Goal: Navigation & Orientation: Understand site structure

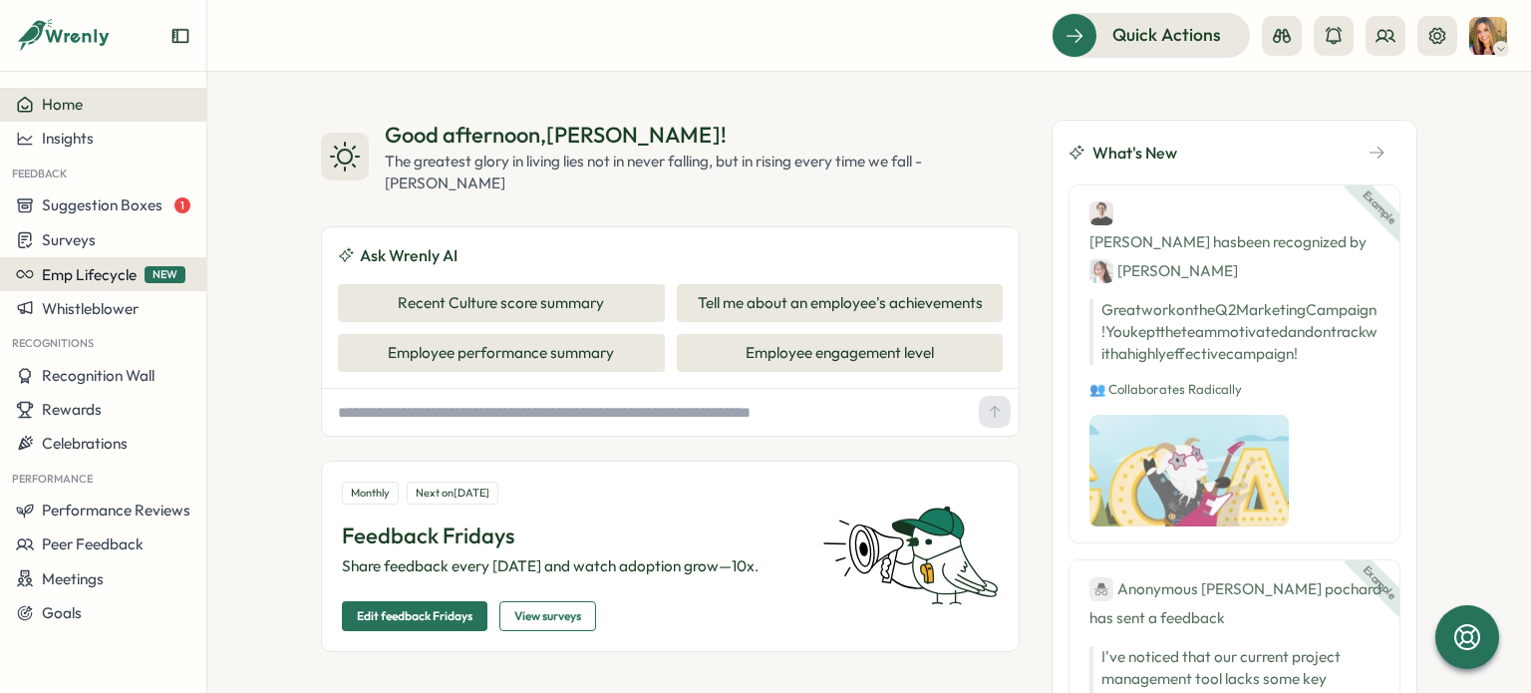
click at [70, 278] on span "Emp Lifecycle" at bounding box center [89, 274] width 95 height 19
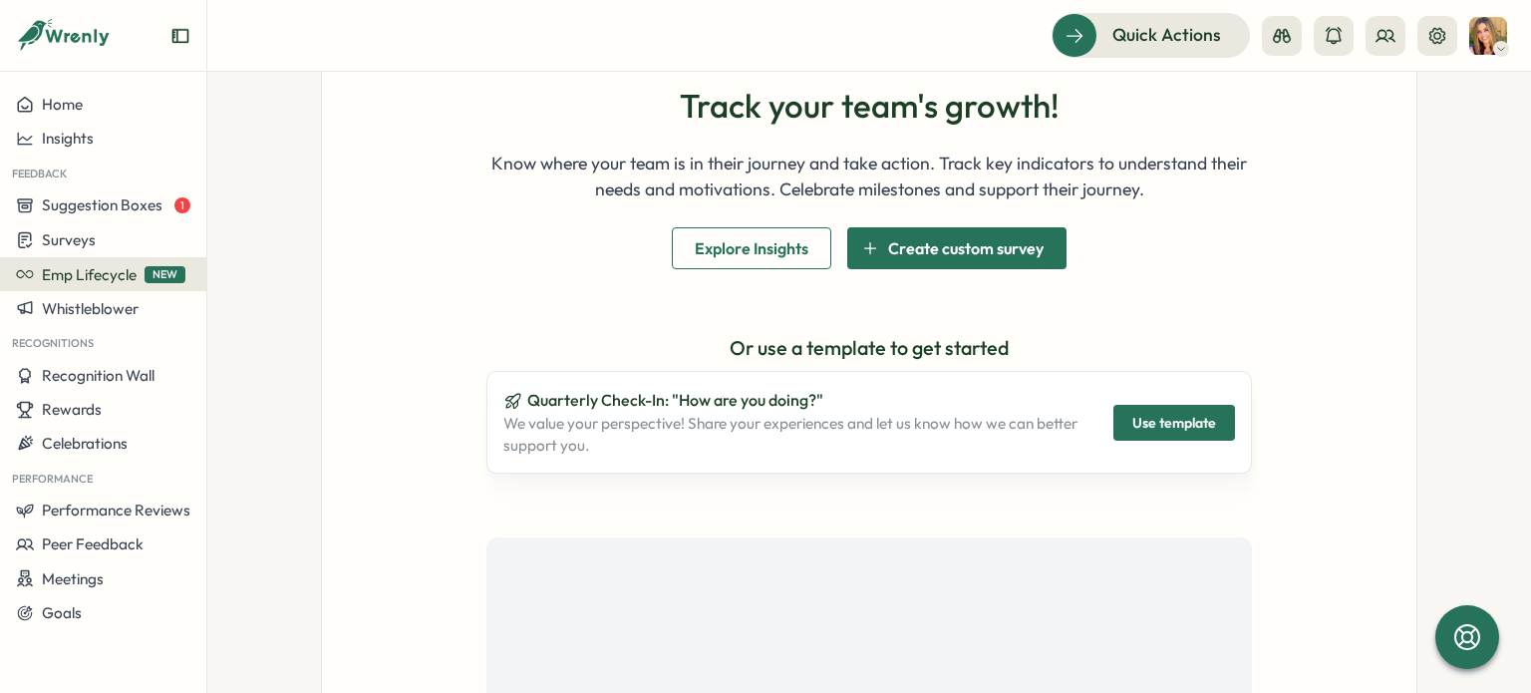
scroll to position [172, 0]
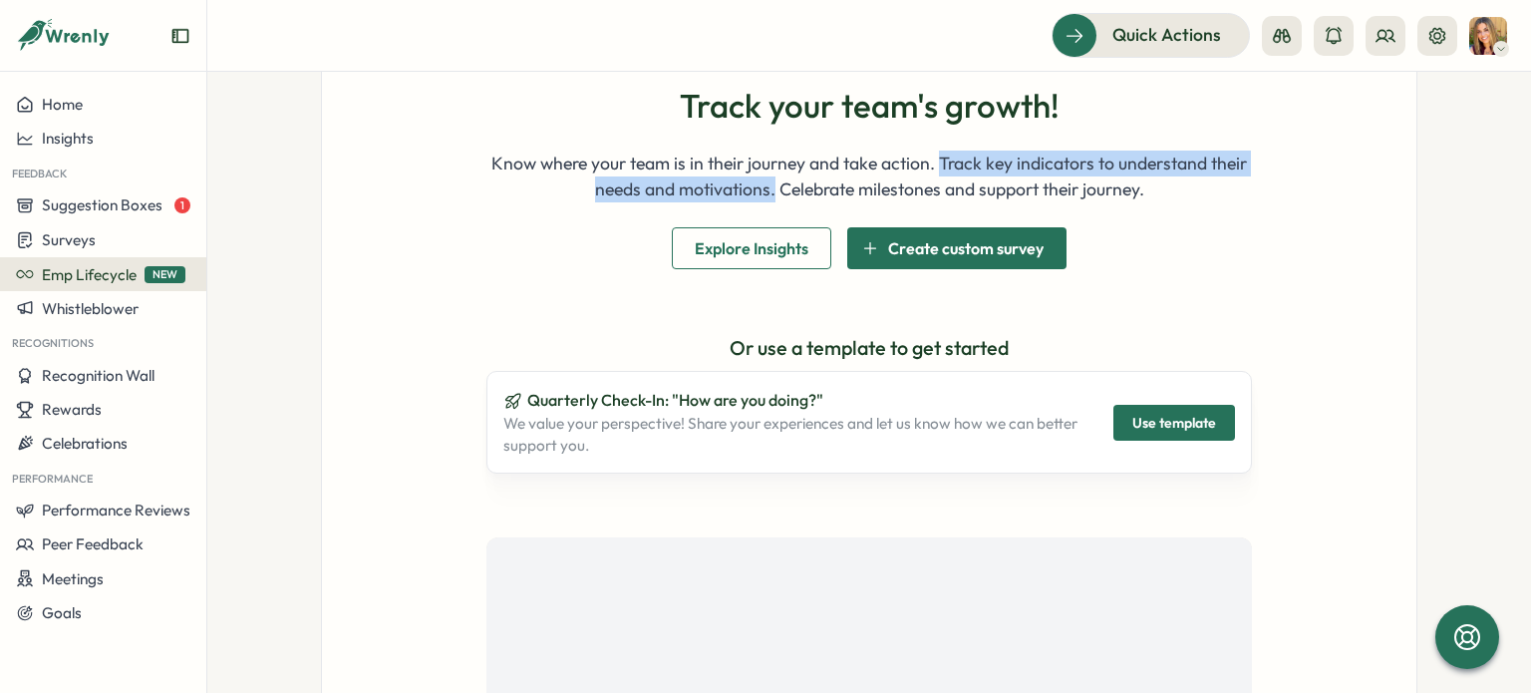
drag, startPoint x: 940, startPoint y: 158, endPoint x: 770, endPoint y: 210, distance: 177.2
click at [770, 210] on div "Track your team's growth! Know where your team is in their journey and take act…" at bounding box center [868, 177] width 765 height 181
copy p "Track key indicators to understand their needs and motivations."
click at [93, 308] on span "Whistleblower" at bounding box center [90, 308] width 97 height 19
click at [130, 384] on span "Recognition Wall" at bounding box center [98, 375] width 113 height 19
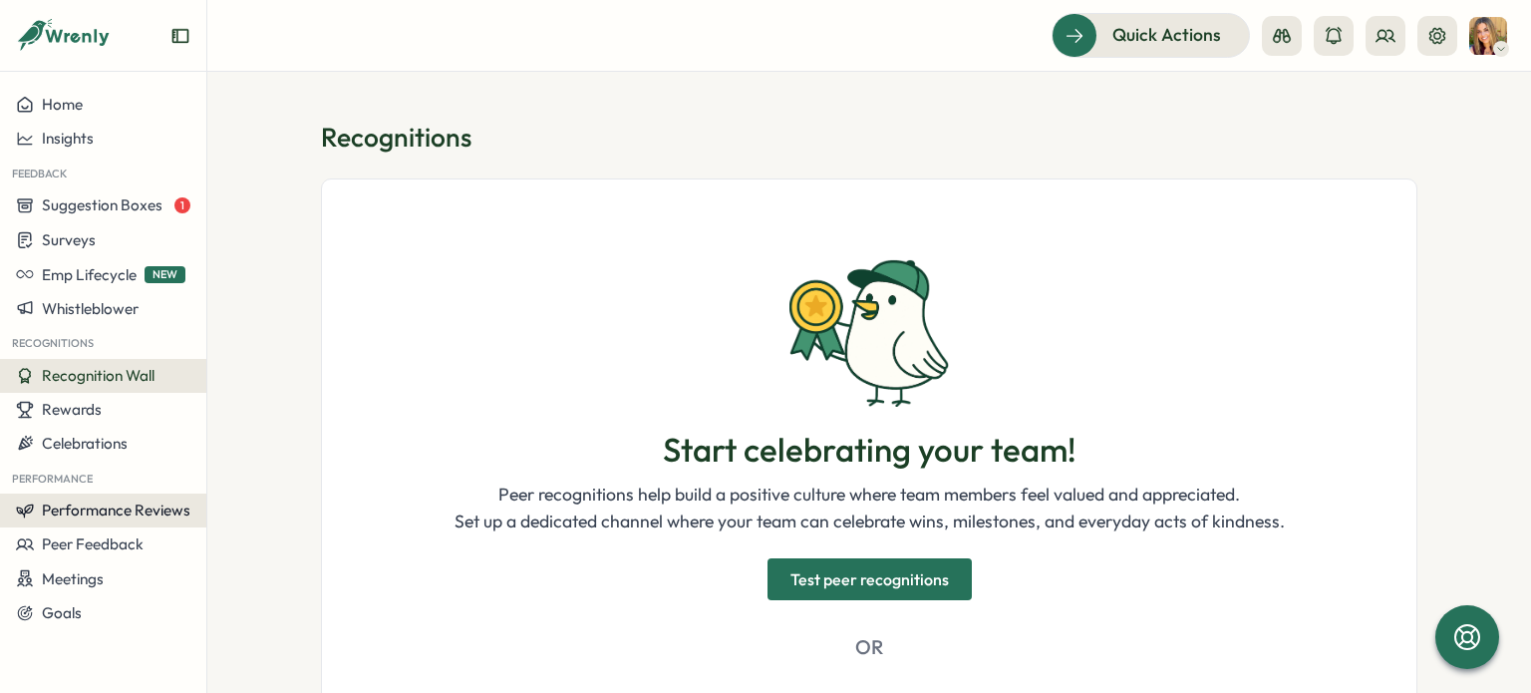
click at [109, 514] on span "Performance Reviews" at bounding box center [116, 509] width 148 height 19
click at [1074, 158] on div "Recognitions Start celebrating your team! Peer recognitions help build a positi…" at bounding box center [869, 694] width 1096 height 1149
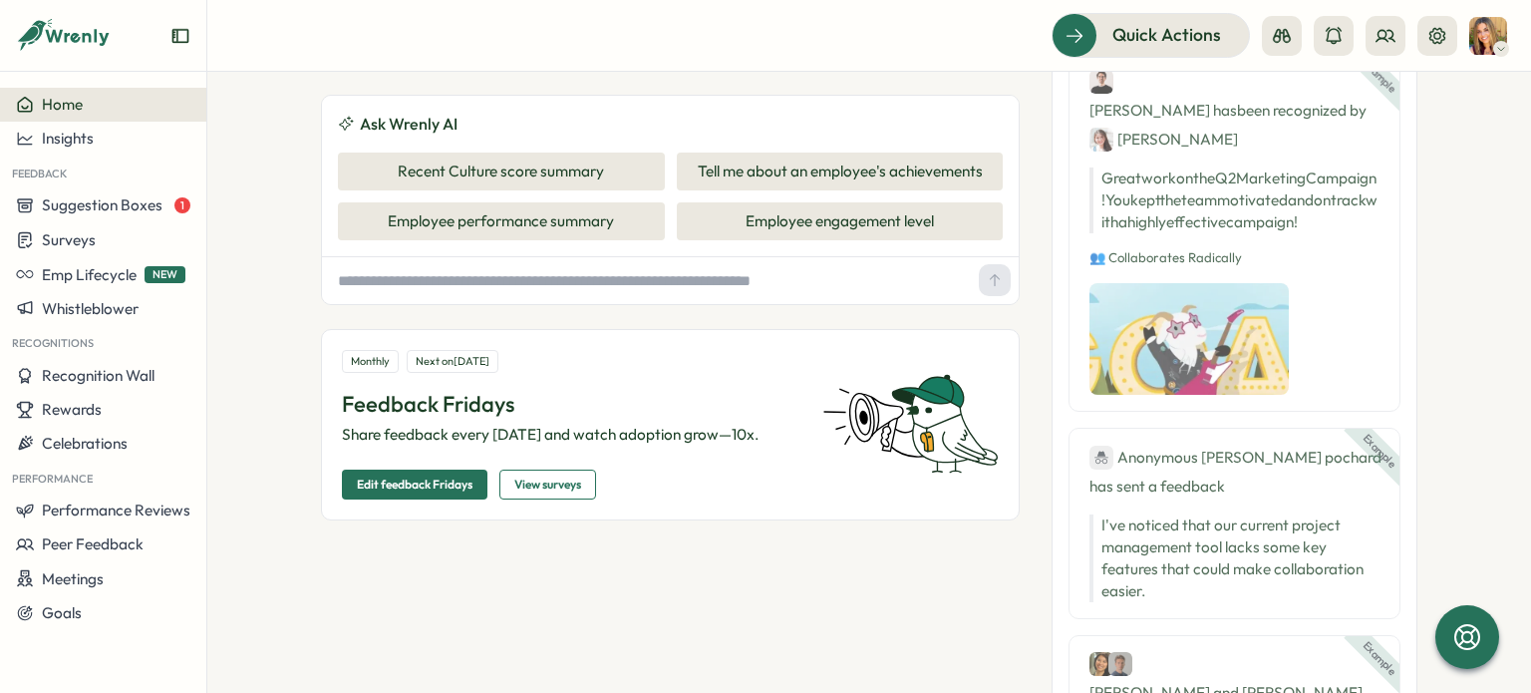
scroll to position [126, 0]
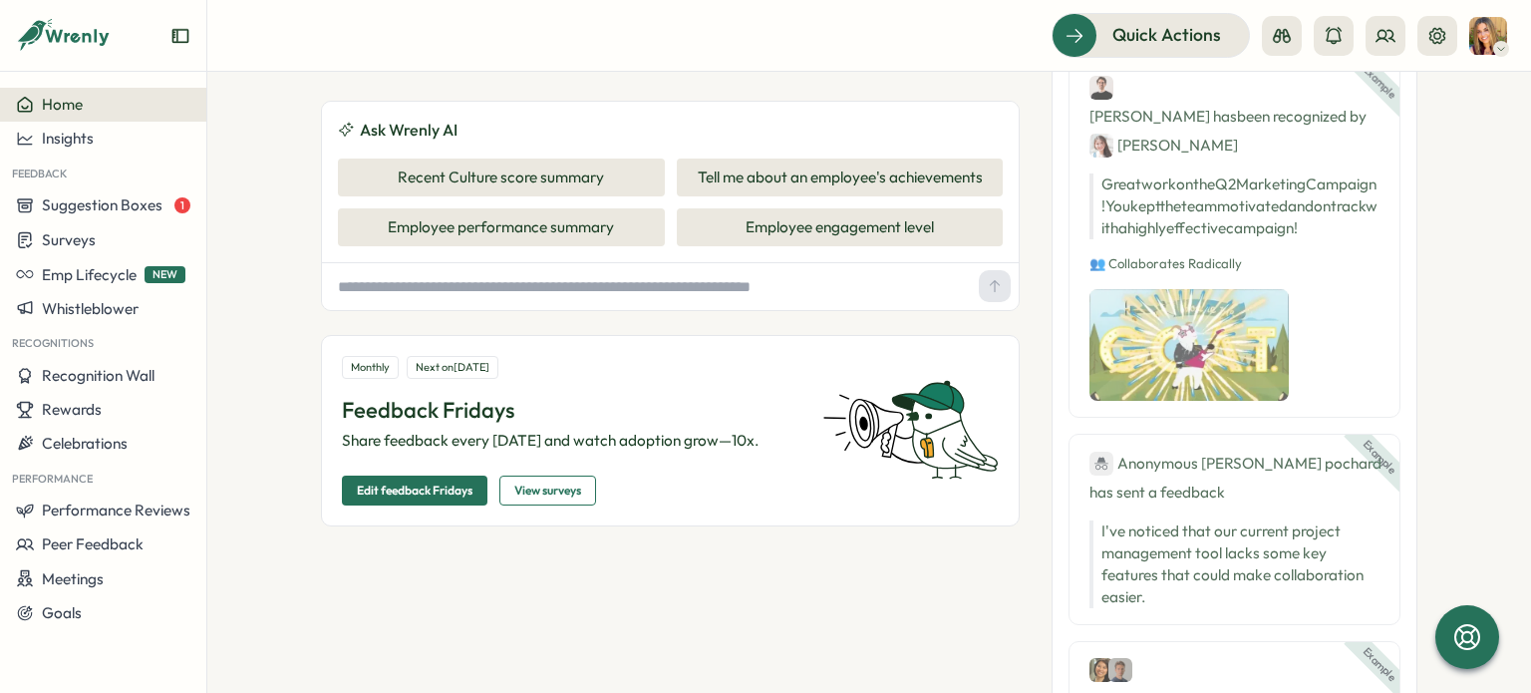
click at [463, 366] on div "Next on [DATE]" at bounding box center [453, 367] width 92 height 23
